Goal: Transaction & Acquisition: Subscribe to service/newsletter

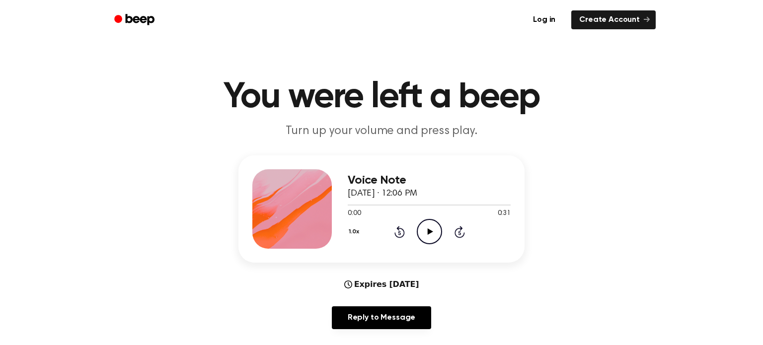
click at [423, 228] on icon "Play Audio" at bounding box center [429, 231] width 25 height 25
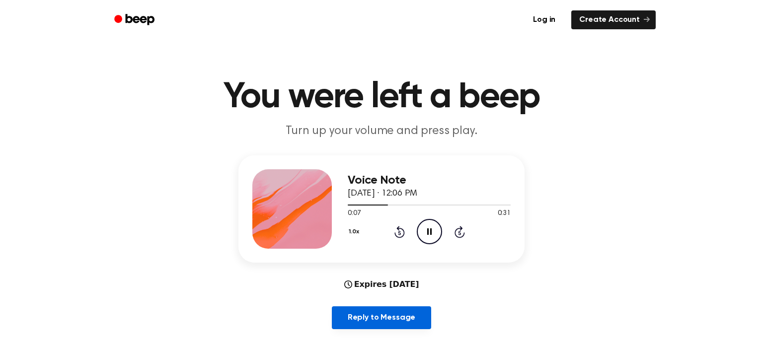
click at [399, 317] on link "Reply to Message" at bounding box center [381, 318] width 99 height 23
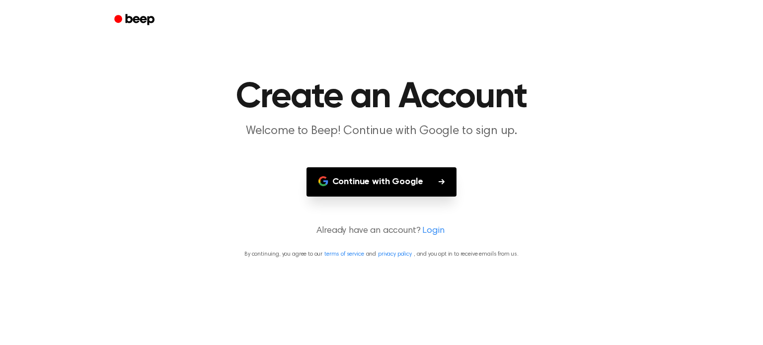
click at [432, 177] on button "Continue with Google" at bounding box center [382, 181] width 151 height 29
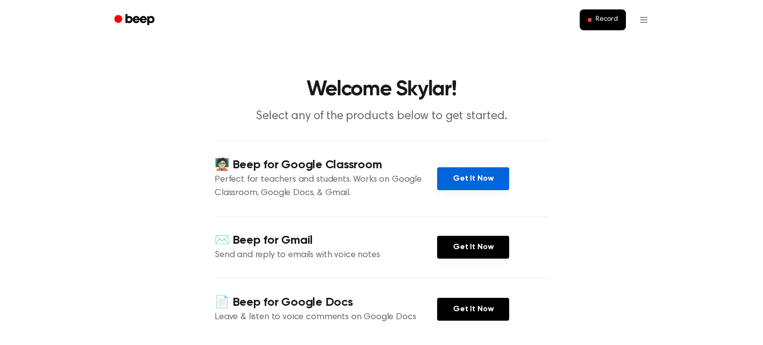
click at [495, 173] on link "Get It Now" at bounding box center [473, 178] width 72 height 23
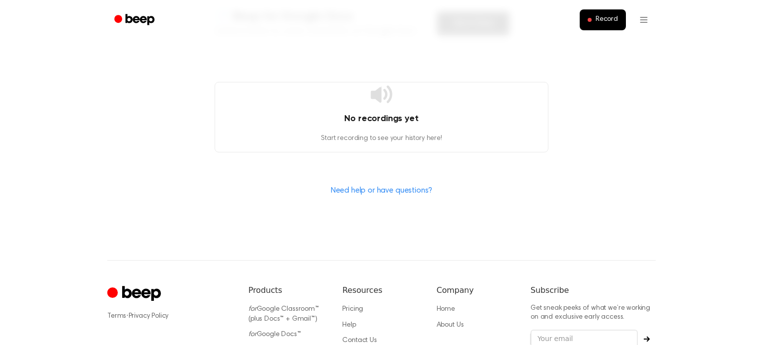
scroll to position [296, 0]
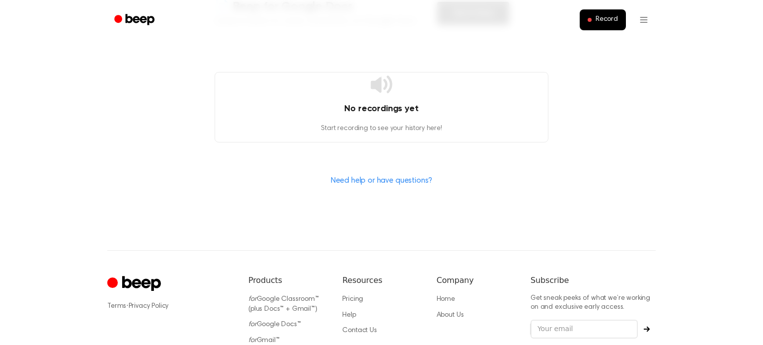
click at [368, 84] on div "No recordings yet Start recording to see your history here!" at bounding box center [382, 107] width 334 height 71
click at [373, 88] on icon at bounding box center [381, 84] width 21 height 17
click at [395, 180] on link "Need help or have questions?" at bounding box center [382, 181] width 102 height 8
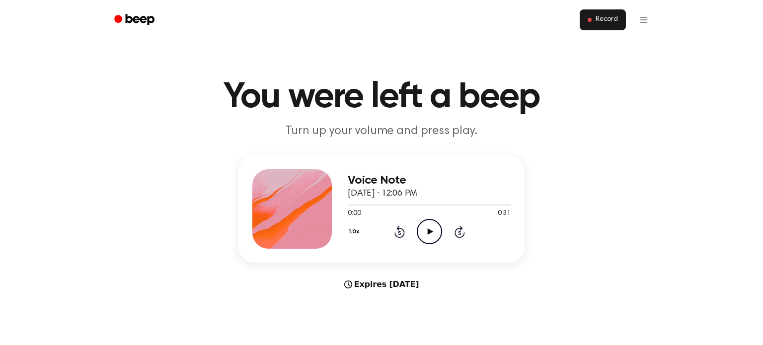
click at [593, 26] on button "Record" at bounding box center [603, 19] width 46 height 21
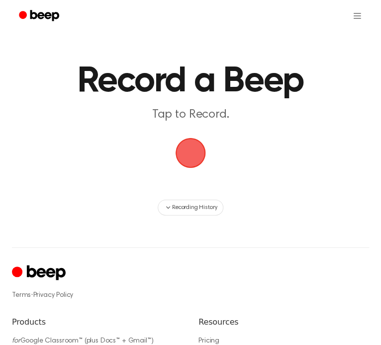
click at [196, 146] on span "button" at bounding box center [190, 153] width 28 height 28
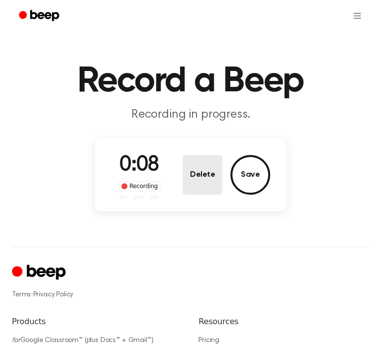
click at [211, 177] on button "Delete" at bounding box center [202, 175] width 40 height 40
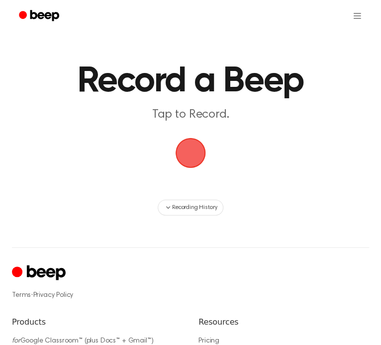
click at [199, 163] on span "button" at bounding box center [190, 153] width 30 height 30
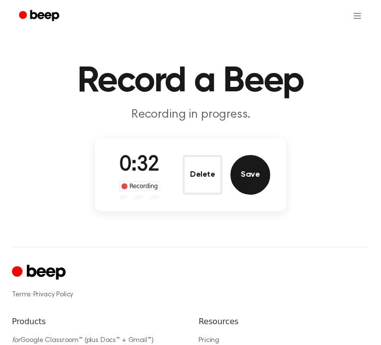
click at [238, 174] on button "Save" at bounding box center [250, 175] width 40 height 40
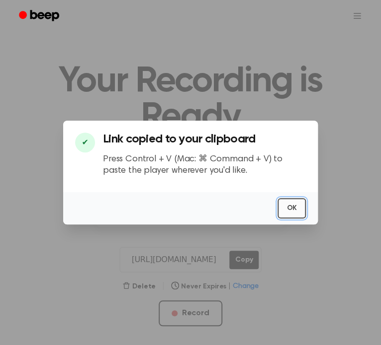
click at [290, 205] on button "OK" at bounding box center [291, 208] width 28 height 20
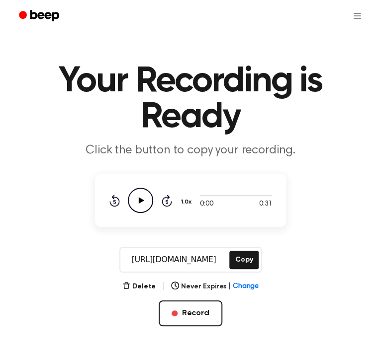
click at [196, 267] on input "[URL][DOMAIN_NAME]" at bounding box center [173, 260] width 107 height 24
